Goal: Task Accomplishment & Management: Use online tool/utility

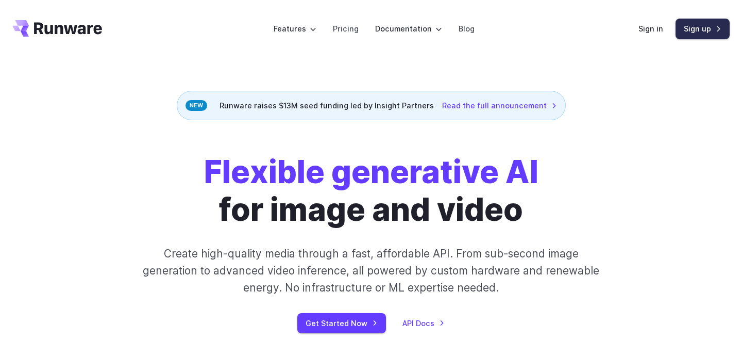
click at [699, 32] on link "Sign up" at bounding box center [703, 29] width 54 height 20
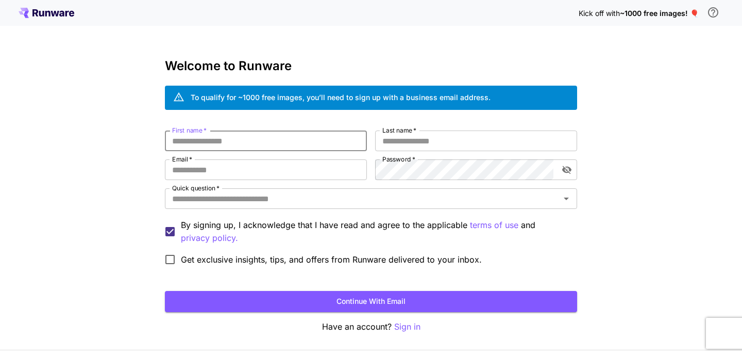
click at [288, 143] on input "First name   *" at bounding box center [266, 140] width 202 height 21
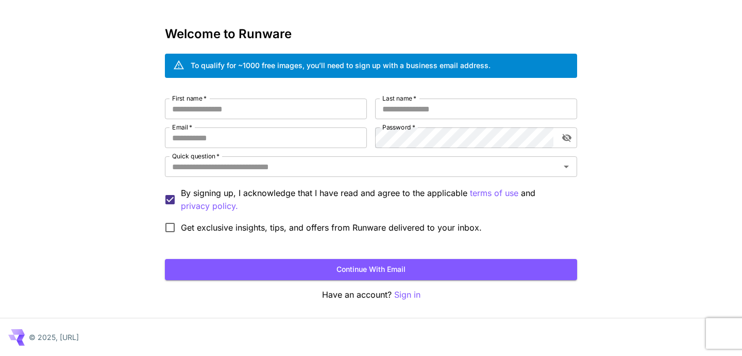
drag, startPoint x: 404, startPoint y: 297, endPoint x: 395, endPoint y: 315, distance: 19.4
click at [395, 315] on div "Kick off with ~1000 free images! 🎈 Welcome to Runware To qualify for ~1000 free…" at bounding box center [371, 162] width 742 height 388
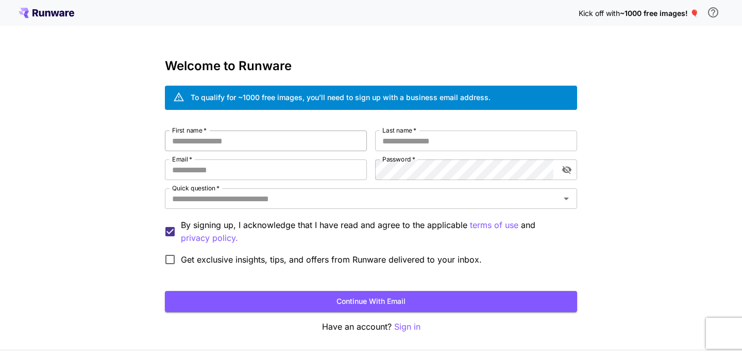
click at [292, 142] on input "First name   *" at bounding box center [266, 140] width 202 height 21
type input "*******"
click at [439, 142] on input "Last name   *" at bounding box center [476, 140] width 202 height 21
type input "****"
click at [256, 147] on input "*******" at bounding box center [266, 140] width 202 height 21
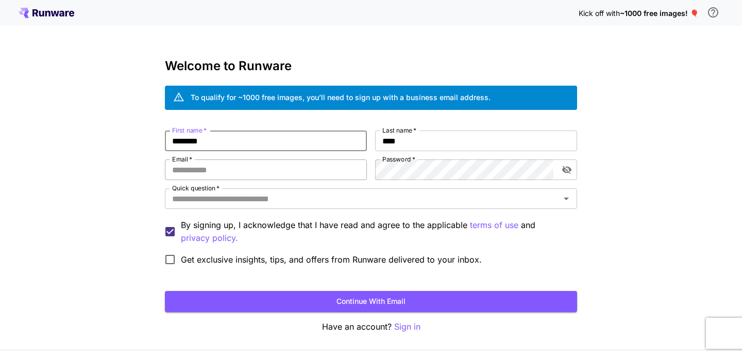
click at [232, 172] on input "Email   *" at bounding box center [266, 169] width 202 height 21
type input "**********"
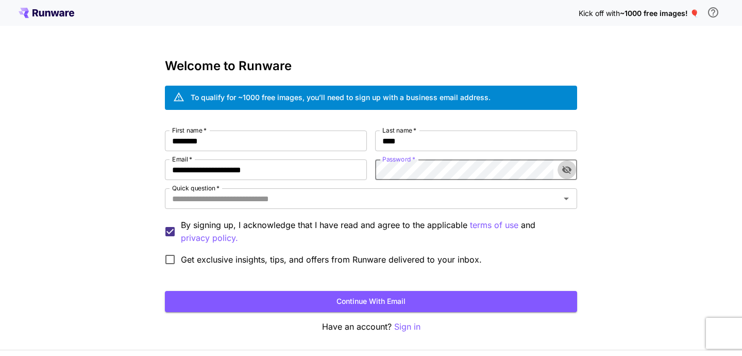
click at [568, 170] on icon "toggle password visibility" at bounding box center [567, 169] width 10 height 10
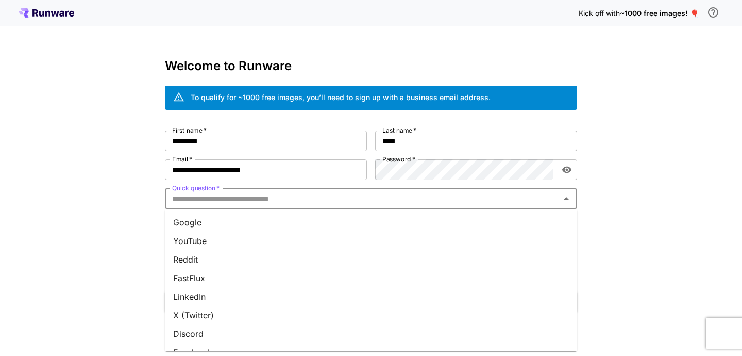
click at [413, 204] on input "Quick question   *" at bounding box center [362, 198] width 389 height 14
click at [286, 225] on li "Google" at bounding box center [371, 222] width 412 height 19
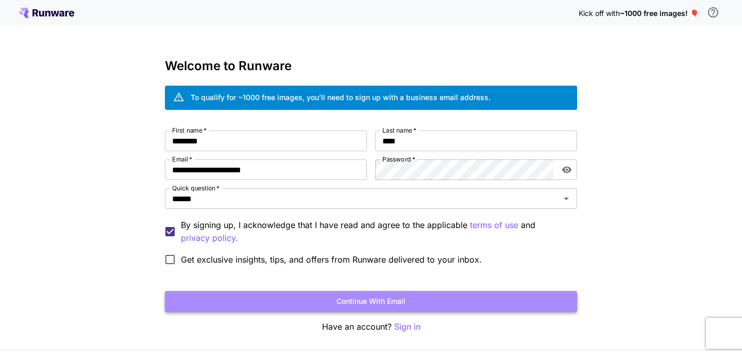
click at [352, 294] on button "Continue with email" at bounding box center [371, 301] width 412 height 21
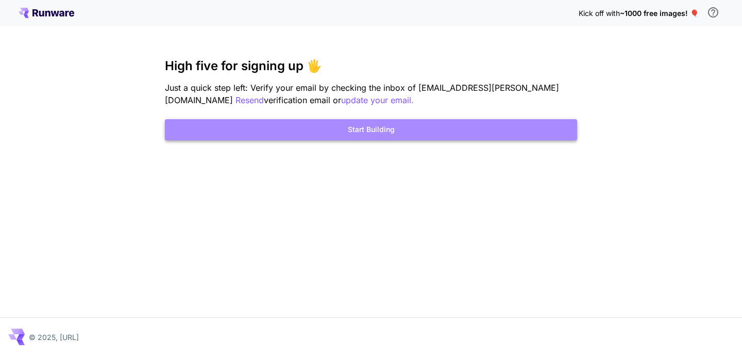
click at [382, 130] on button "Start Building" at bounding box center [371, 129] width 412 height 21
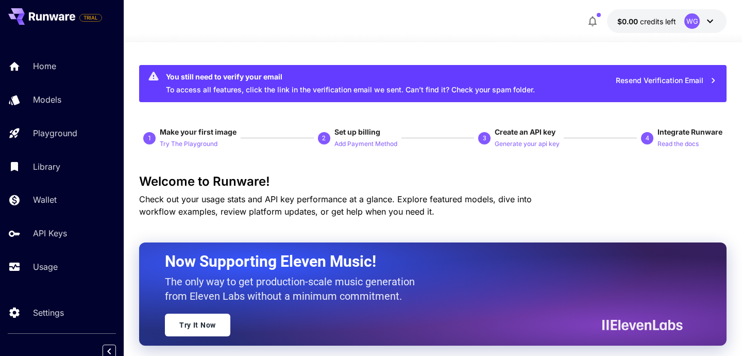
click at [702, 22] on div "WG" at bounding box center [701, 20] width 32 height 15
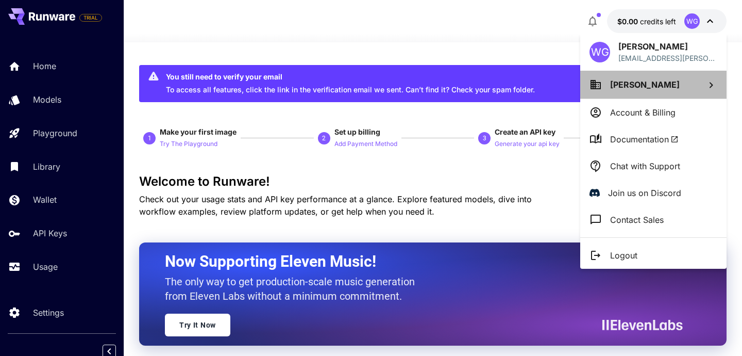
click at [689, 83] on li "Weslley Gean" at bounding box center [654, 85] width 146 height 28
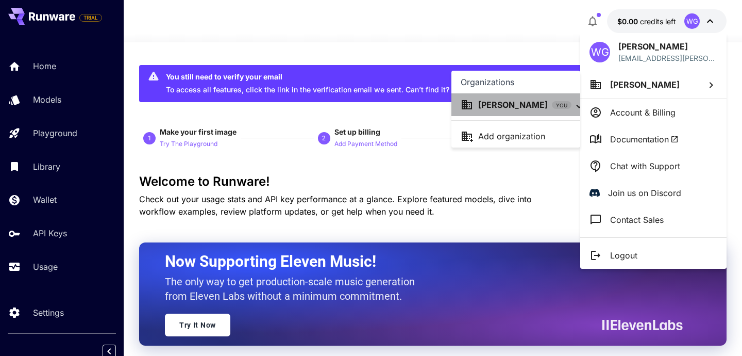
click at [510, 106] on p "Weslley Gean" at bounding box center [513, 104] width 70 height 12
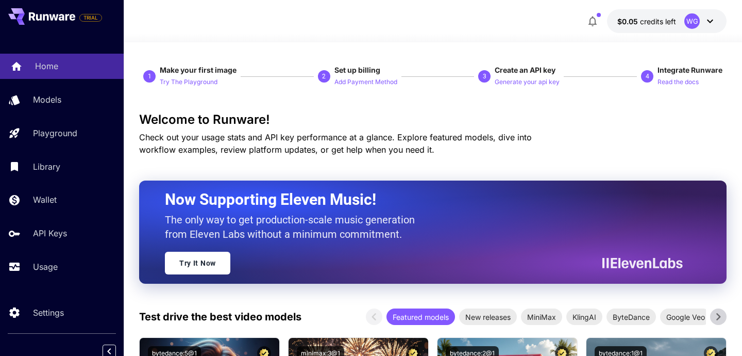
click at [58, 68] on p "Home" at bounding box center [46, 66] width 23 height 12
click at [667, 18] on span "credits left" at bounding box center [658, 21] width 36 height 9
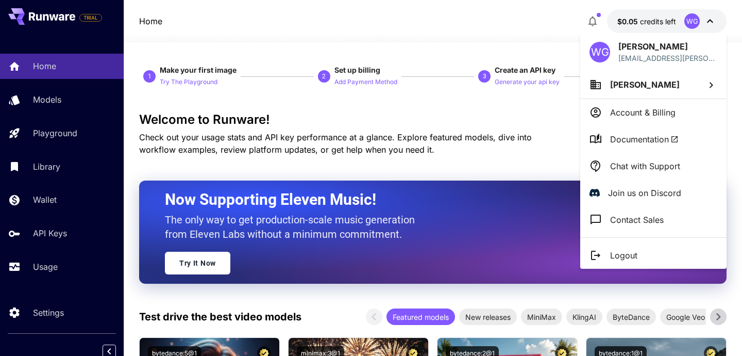
click at [714, 87] on icon at bounding box center [711, 85] width 12 height 12
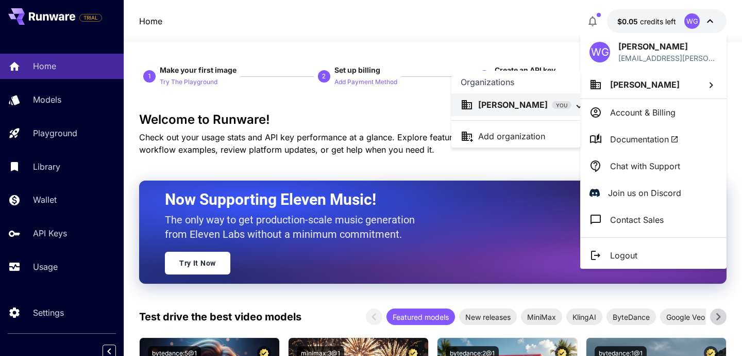
click at [646, 115] on div at bounding box center [371, 178] width 742 height 356
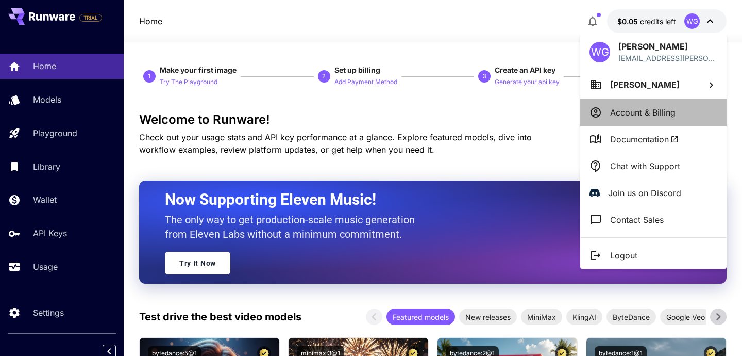
click at [654, 111] on p "Account & Billing" at bounding box center [642, 112] width 65 height 12
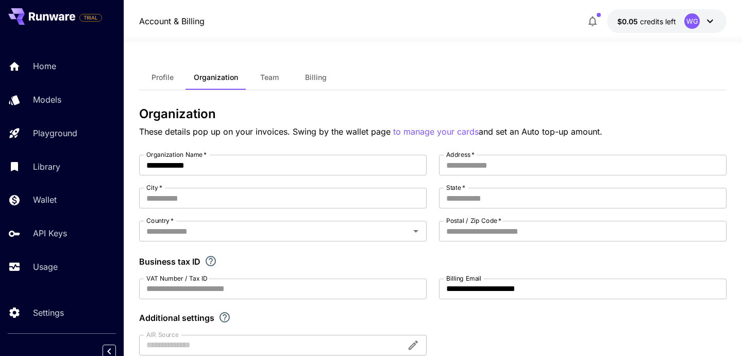
click at [161, 64] on div "**********" at bounding box center [433, 336] width 588 height 588
click at [311, 79] on span "Billing" at bounding box center [316, 77] width 22 height 9
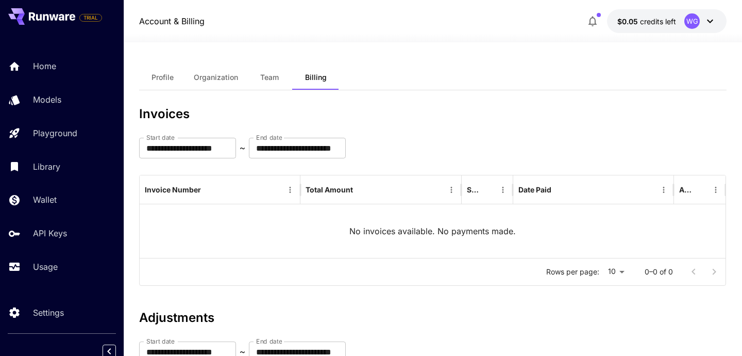
click at [262, 80] on span "Team" at bounding box center [269, 77] width 19 height 9
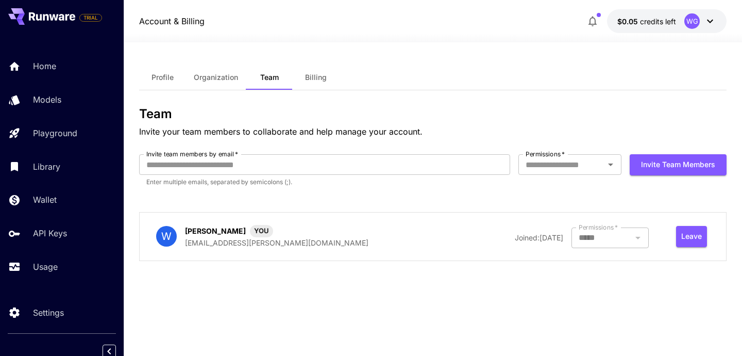
click at [167, 77] on span "Profile" at bounding box center [163, 77] width 22 height 9
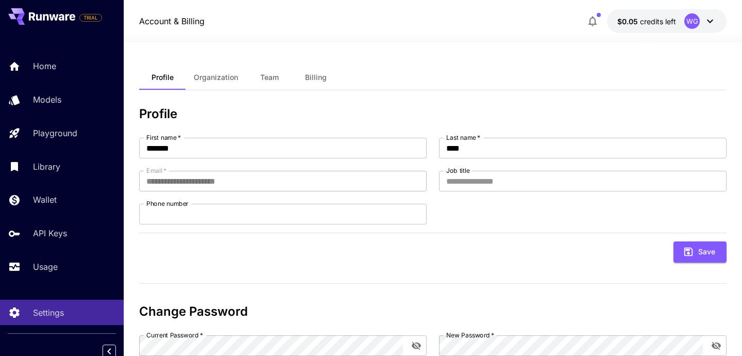
click at [691, 18] on div "WG" at bounding box center [692, 20] width 15 height 15
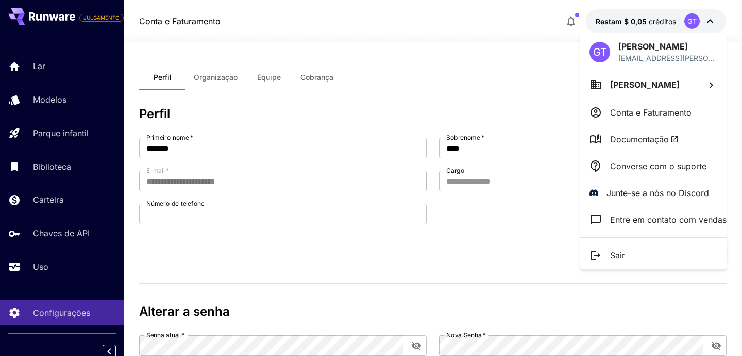
click at [713, 26] on div at bounding box center [371, 178] width 742 height 356
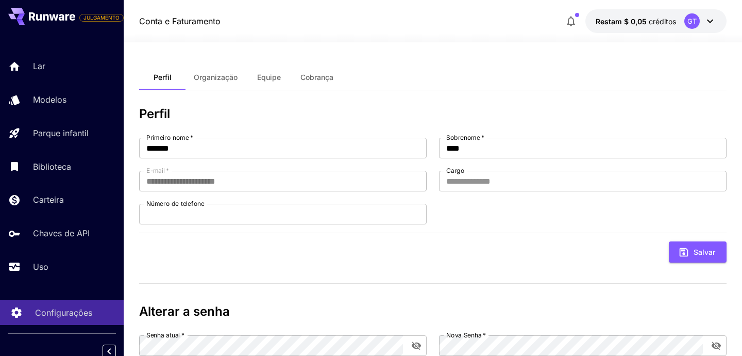
click at [73, 317] on font "Configurações" at bounding box center [63, 312] width 57 height 10
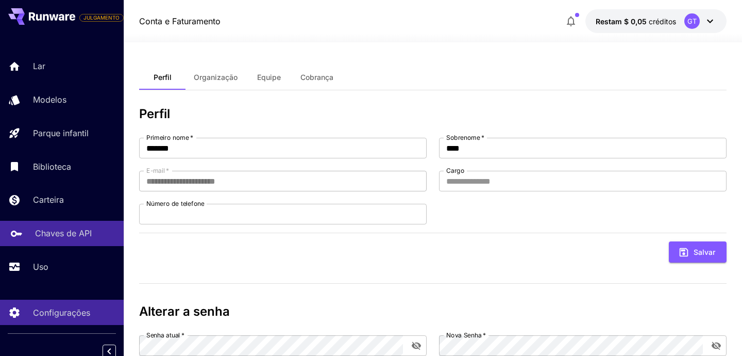
click at [78, 235] on font "Chaves de API" at bounding box center [63, 233] width 57 height 10
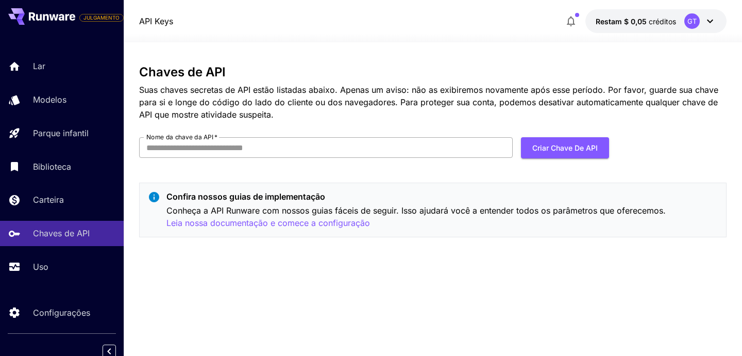
click at [390, 146] on input "Nome da chave da API   *" at bounding box center [326, 147] width 374 height 21
click at [557, 144] on font "Criar chave de API" at bounding box center [565, 147] width 65 height 9
click at [431, 145] on input "Nome da chave da API   *" at bounding box center [326, 147] width 374 height 21
click at [352, 100] on font "Suas chaves secretas de API estão listadas abaixo. Apenas um aviso: não as exib…" at bounding box center [429, 102] width 580 height 35
click at [401, 148] on input "Nome da chave da API   *" at bounding box center [326, 147] width 374 height 21
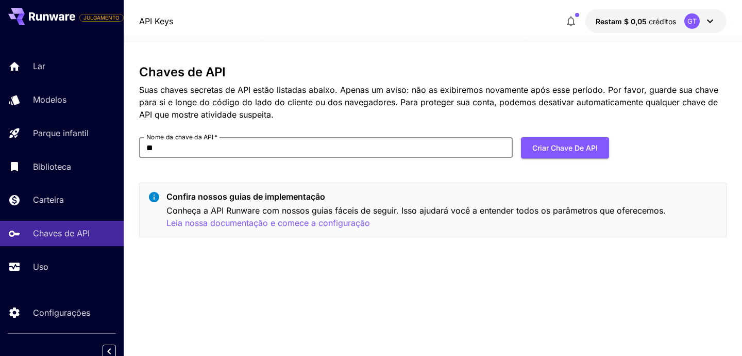
click at [396, 149] on input "**" at bounding box center [326, 147] width 374 height 21
type input "*******"
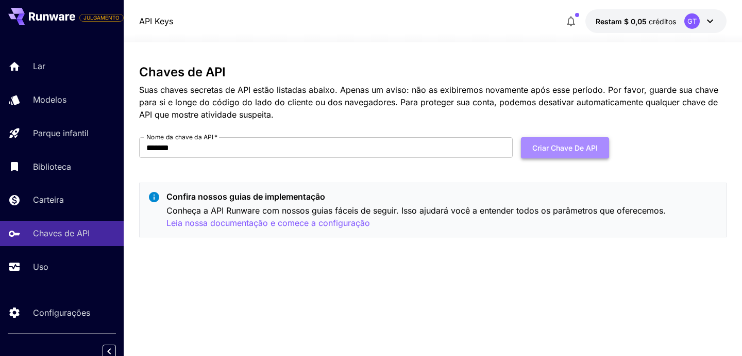
click at [563, 155] on button "Criar chave de API" at bounding box center [565, 147] width 88 height 21
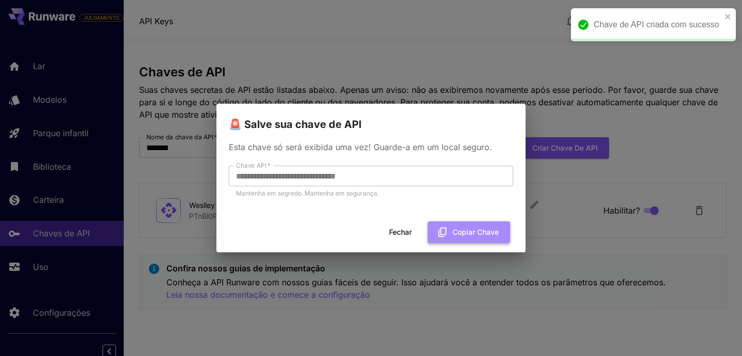
click at [461, 234] on font "Copiar chave" at bounding box center [476, 231] width 46 height 9
click at [459, 229] on font "Copiar chave" at bounding box center [476, 231] width 46 height 9
